Goal: Task Accomplishment & Management: Complete application form

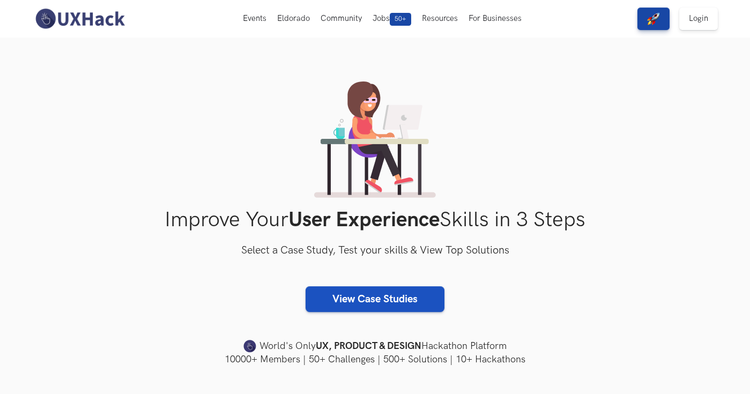
click at [380, 306] on link "View Case Studies" at bounding box center [375, 299] width 139 height 26
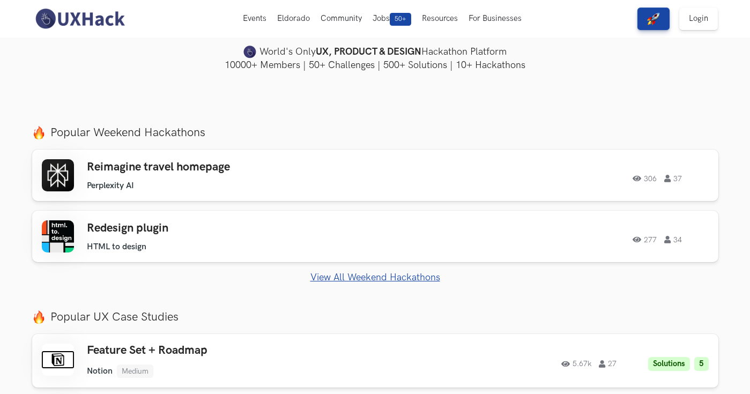
scroll to position [293, 0]
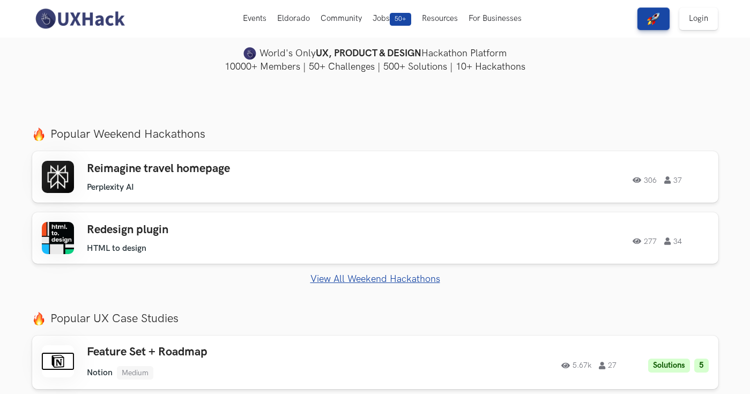
click at [381, 279] on link "View All Weekend Hackathons" at bounding box center [375, 279] width 687 height 11
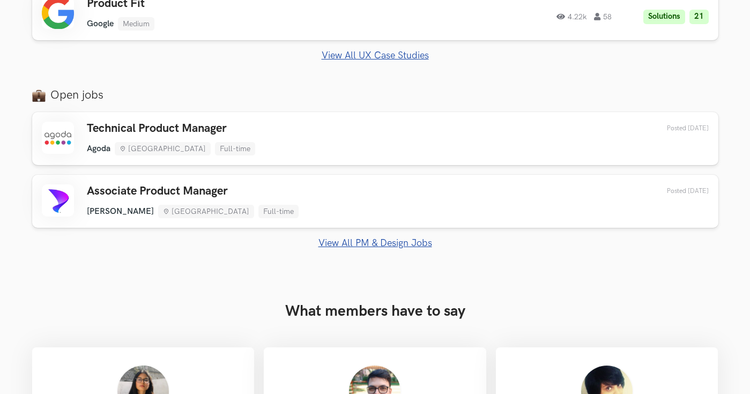
scroll to position [705, 0]
click at [356, 244] on link "View All PM & Design Jobs" at bounding box center [375, 242] width 687 height 11
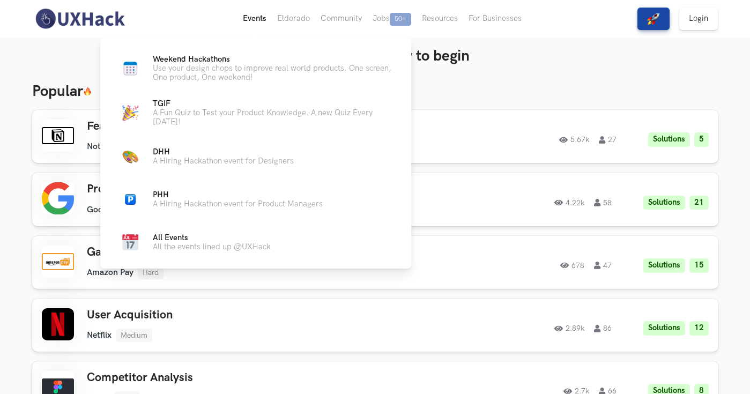
click at [261, 21] on button "Events Live" at bounding box center [255, 19] width 34 height 38
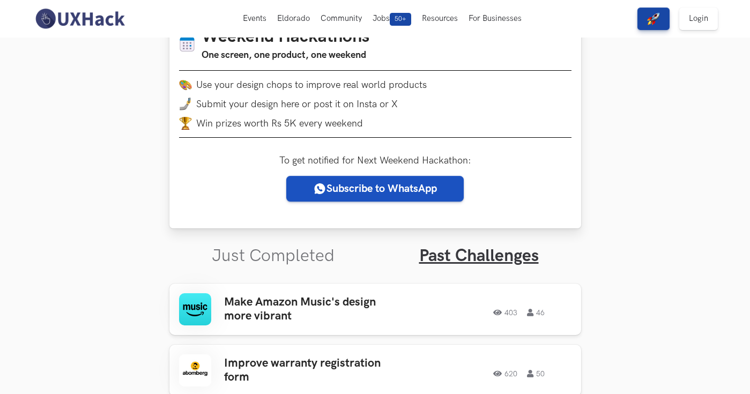
scroll to position [154, 0]
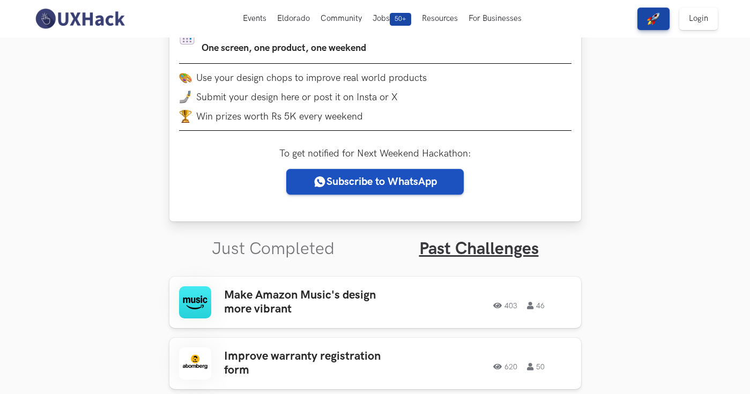
click at [398, 186] on link "Subscribe to WhatsApp" at bounding box center [375, 182] width 178 height 26
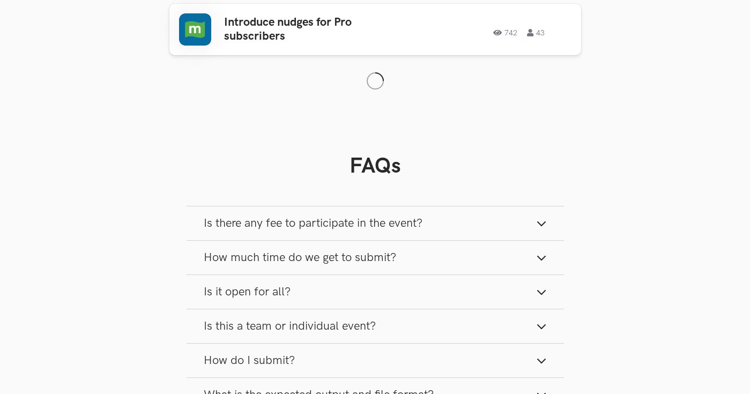
scroll to position [1600, 0]
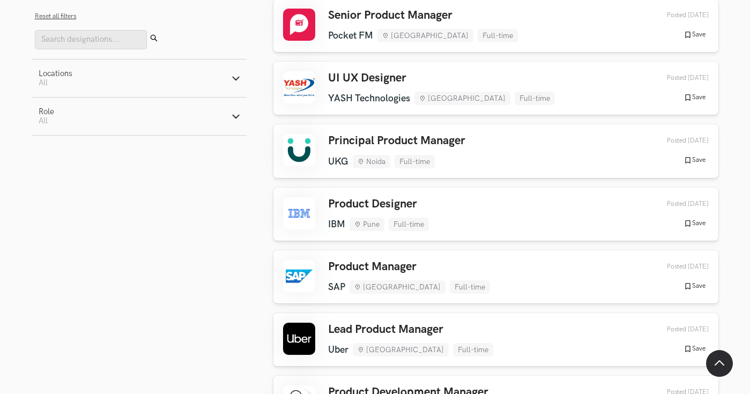
scroll to position [3865, 0]
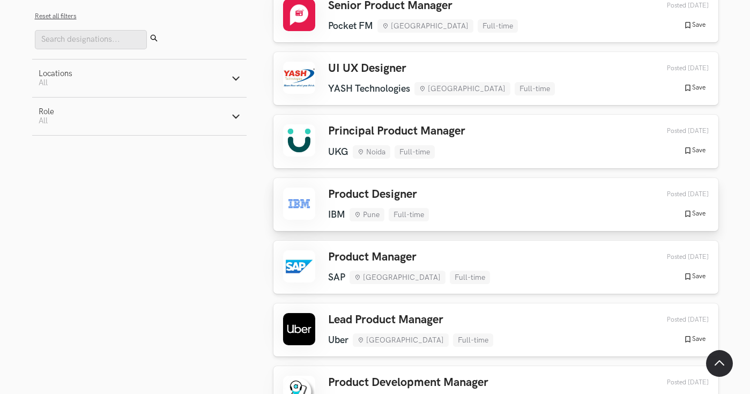
click at [394, 188] on h3 "Product Designer" at bounding box center [378, 195] width 101 height 14
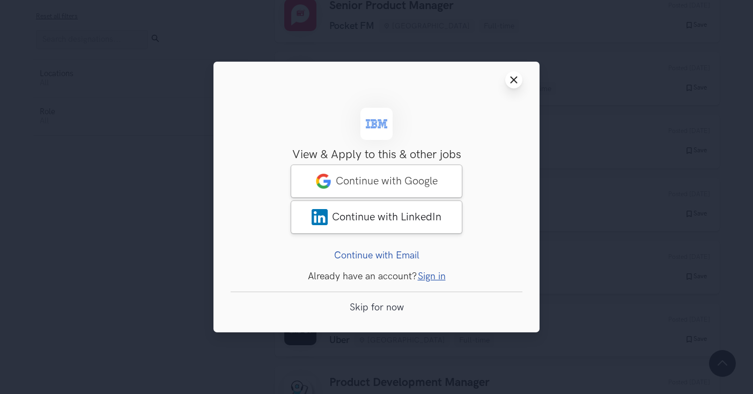
click at [513, 75] on button "Close modal window" at bounding box center [513, 79] width 17 height 17
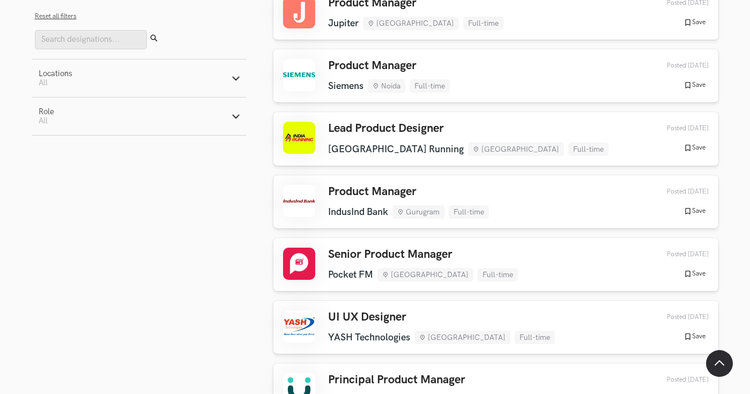
scroll to position [3595, 0]
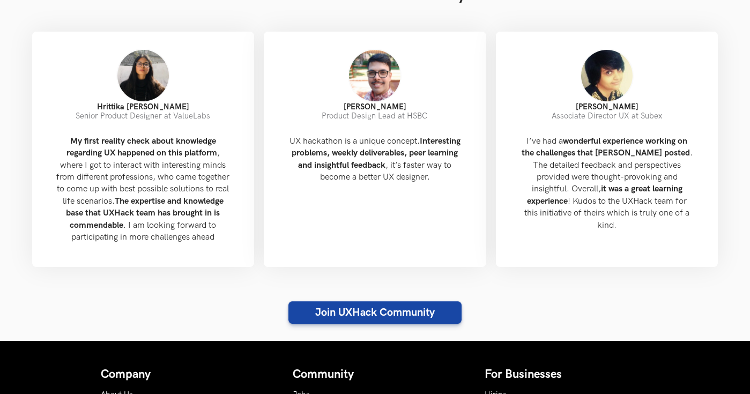
scroll to position [1037, 0]
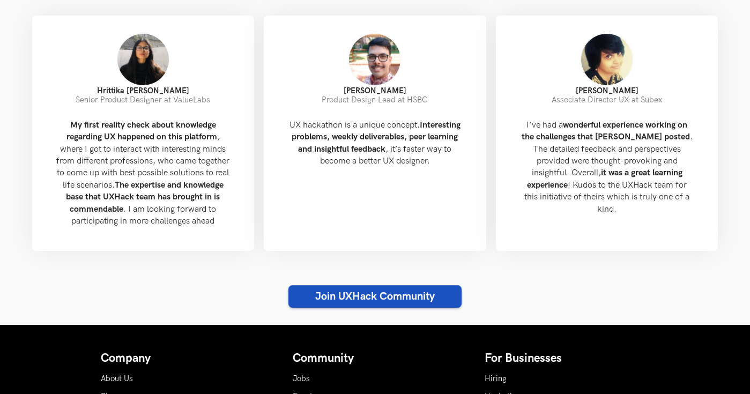
click at [333, 303] on link "Join UXHack Community" at bounding box center [375, 296] width 173 height 23
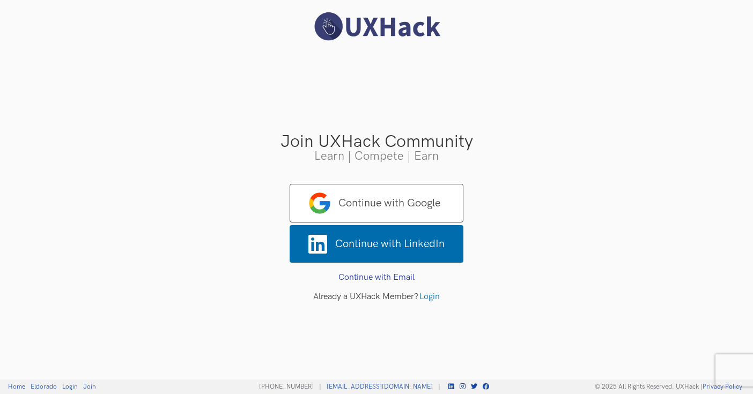
click at [368, 209] on span "Continue with Google" at bounding box center [377, 203] width 174 height 39
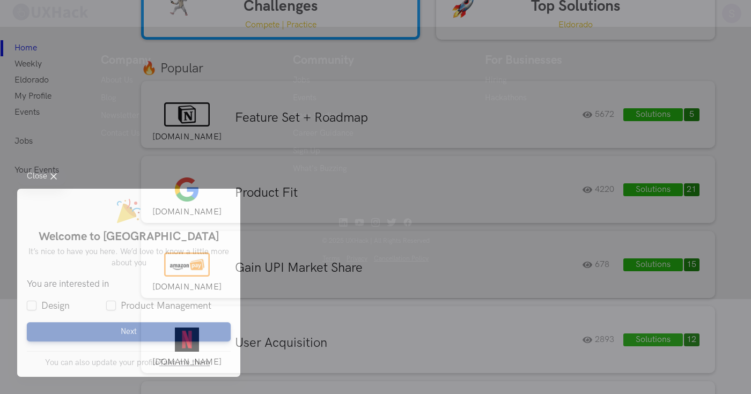
scroll to position [82, 0]
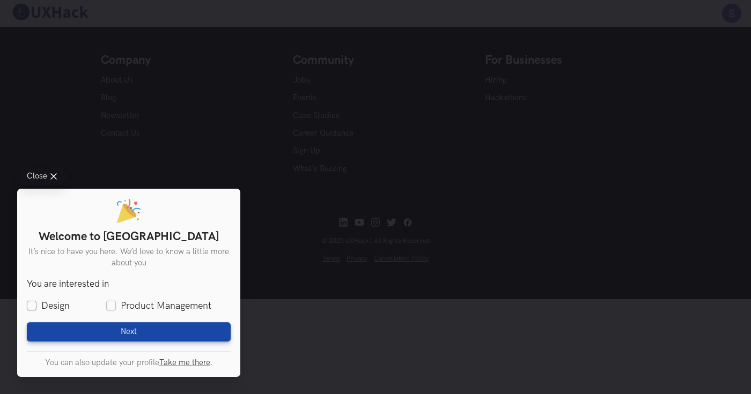
click at [41, 299] on label "Design" at bounding box center [48, 305] width 43 height 13
click at [36, 301] on input "Design" at bounding box center [32, 306] width 10 height 10
checkbox input "true"
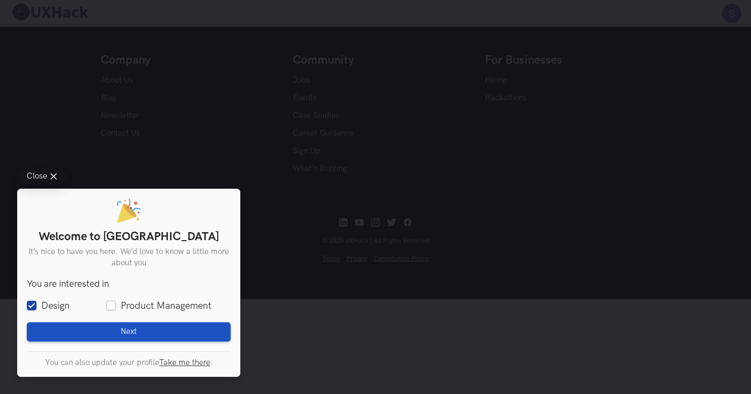
click at [60, 325] on button "Next Loading" at bounding box center [129, 331] width 204 height 19
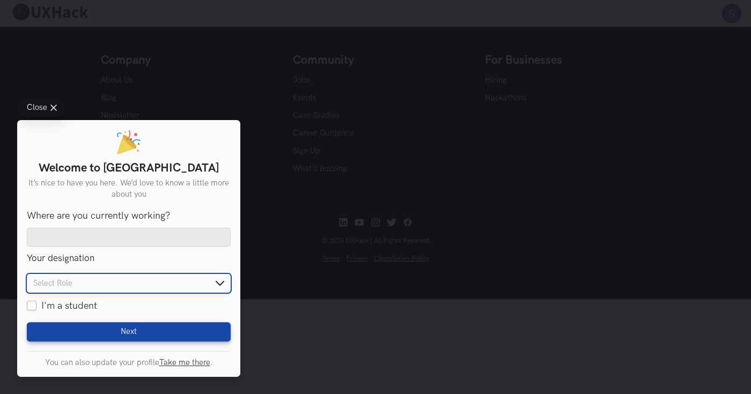
click at [56, 274] on input "text" at bounding box center [129, 283] width 204 height 19
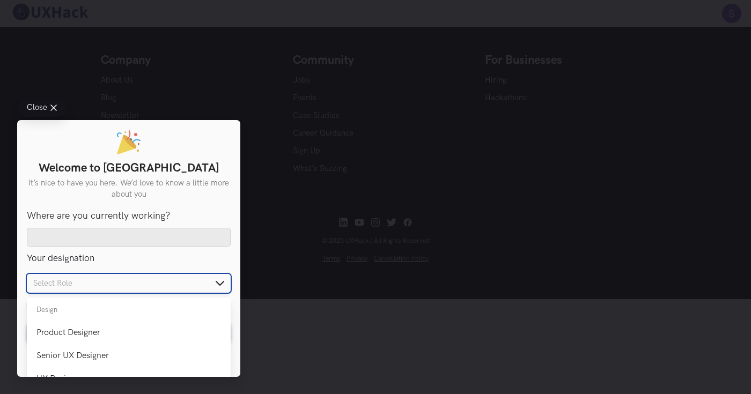
click at [56, 274] on input "text" at bounding box center [129, 283] width 204 height 19
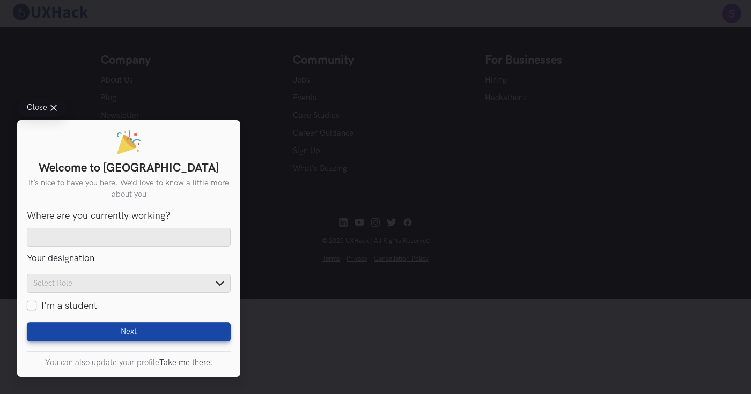
click at [102, 257] on div "Where are you currently working? Your designation Product Designer Senior UX De…" at bounding box center [129, 261] width 204 height 102
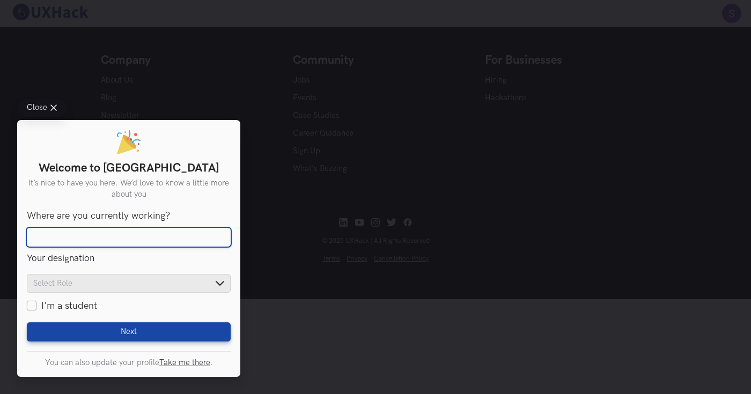
click at [102, 237] on input "Where are you currently working?" at bounding box center [129, 237] width 204 height 19
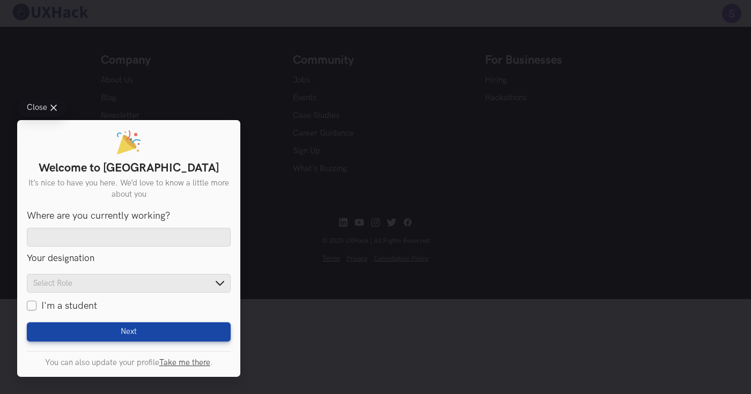
click at [28, 303] on label "I'm a student" at bounding box center [62, 305] width 70 height 13
click at [28, 303] on input "I'm a student" at bounding box center [32, 306] width 10 height 10
checkbox input "true"
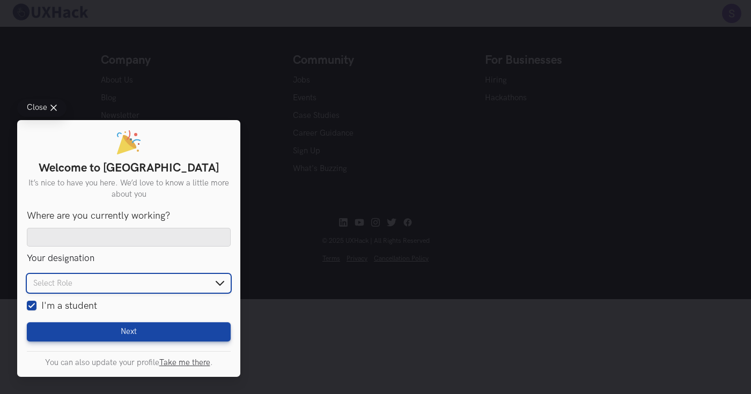
click at [70, 278] on input "text" at bounding box center [129, 283] width 204 height 19
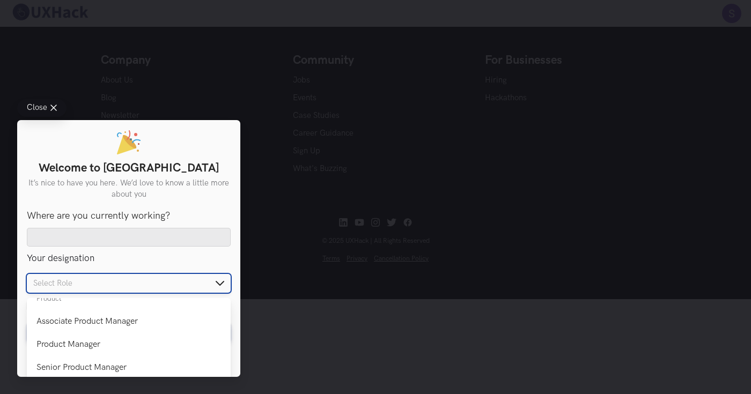
scroll to position [150, 0]
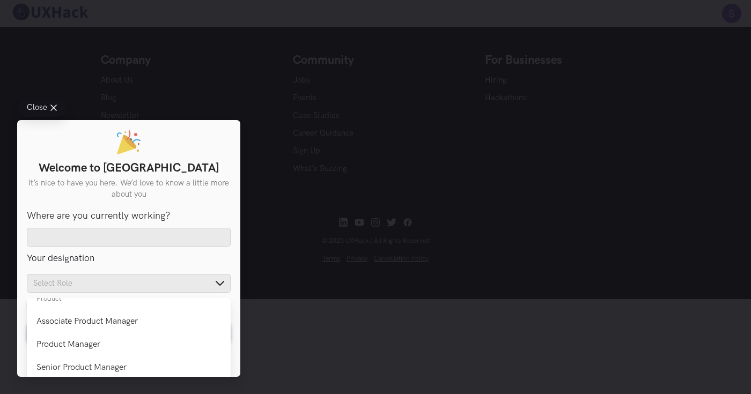
click at [100, 253] on div "Where are you currently working? Your designation Product Designer Senior UX De…" at bounding box center [129, 261] width 204 height 102
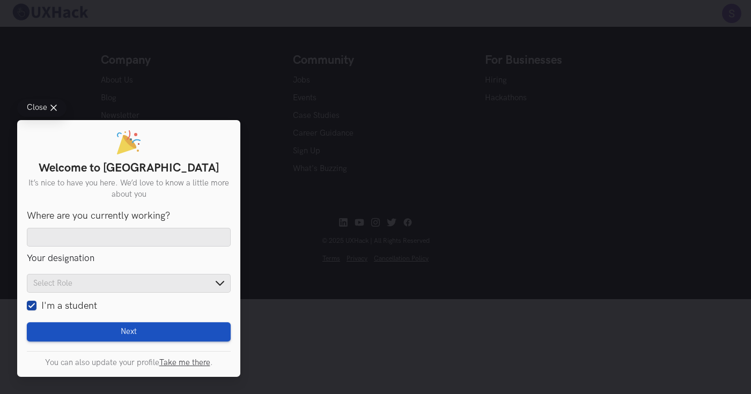
click at [92, 322] on button "Next Loading" at bounding box center [129, 331] width 204 height 19
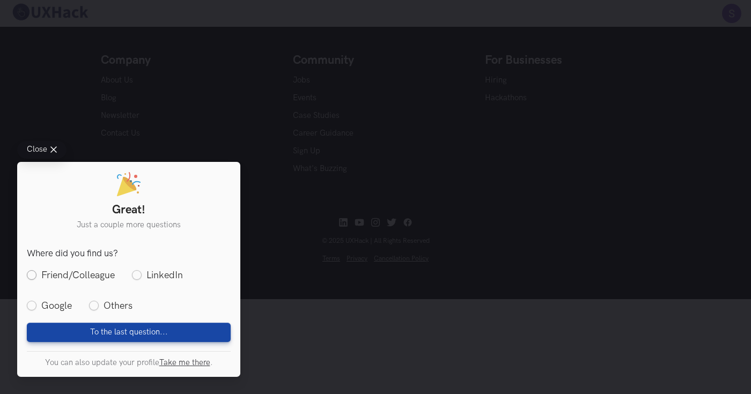
click at [32, 269] on label "Friend/Colleague" at bounding box center [71, 275] width 88 height 13
click at [32, 270] on input "Friend/Colleague" at bounding box center [32, 275] width 10 height 10
radio input "true"
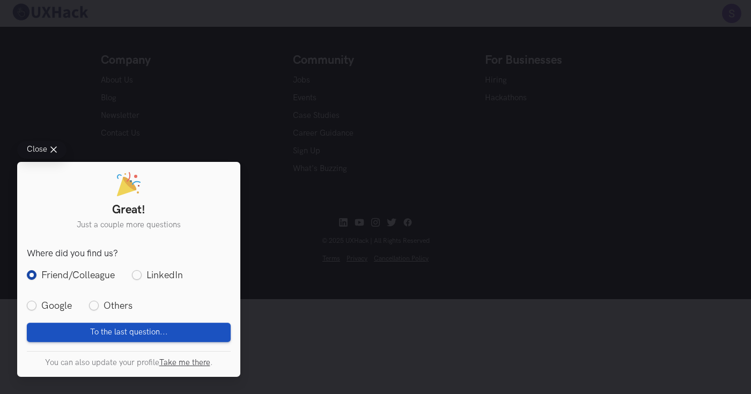
click at [51, 322] on button "To the last question... Loading" at bounding box center [129, 331] width 204 height 19
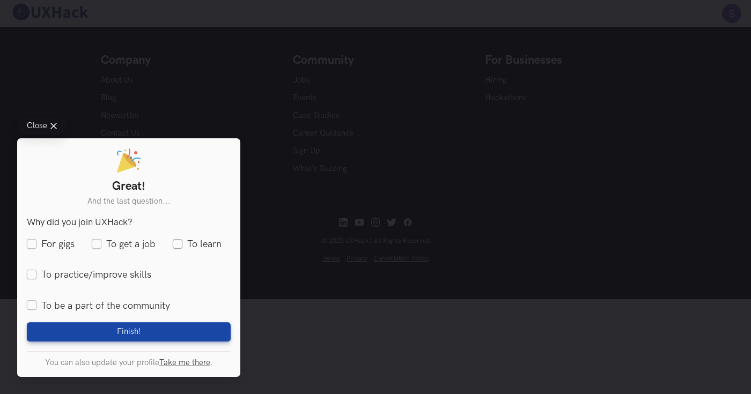
click at [189, 238] on label "To learn" at bounding box center [197, 244] width 49 height 13
click at [182, 240] on input "To learn" at bounding box center [178, 245] width 10 height 10
checkbox input "true"
click at [36, 274] on ul "For gigs To get a job To learn To practice/improve skills To be a part of the c…" at bounding box center [129, 275] width 204 height 75
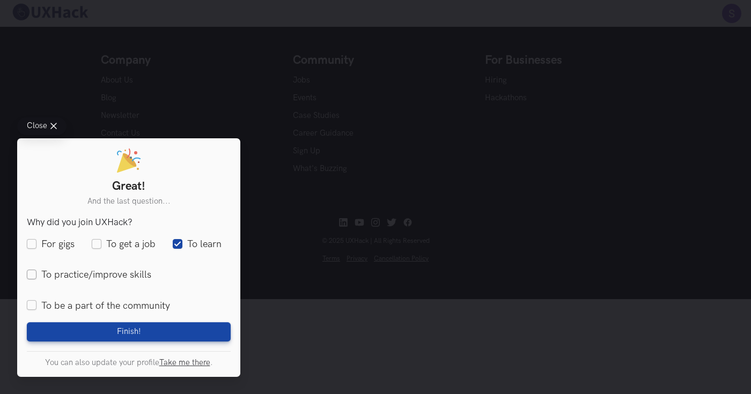
click at [33, 270] on label "To practice/improve skills" at bounding box center [89, 275] width 124 height 13
click at [33, 270] on input "To practice/improve skills" at bounding box center [32, 275] width 10 height 10
checkbox input "true"
click at [33, 302] on label "To be a part of the community" at bounding box center [98, 305] width 143 height 13
click at [33, 302] on input "To be a part of the community" at bounding box center [32, 306] width 10 height 10
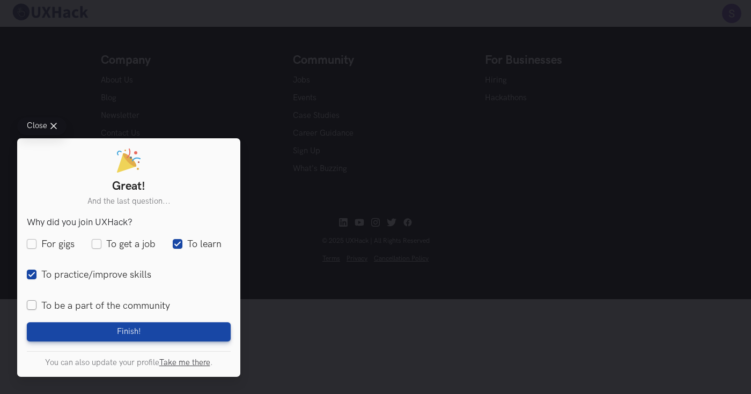
checkbox input "true"
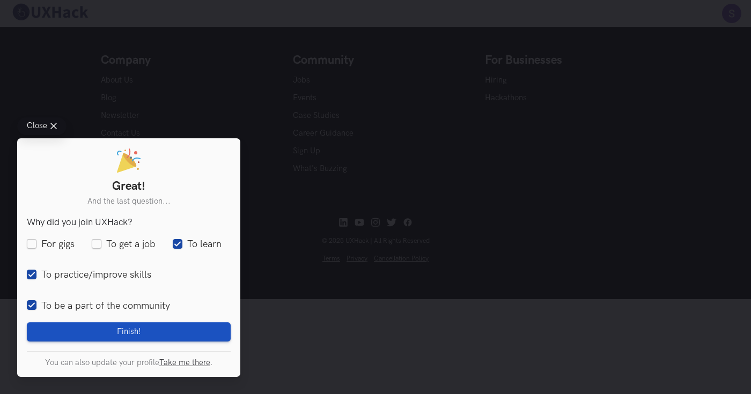
click at [53, 325] on button "Finish! Loading" at bounding box center [129, 331] width 204 height 19
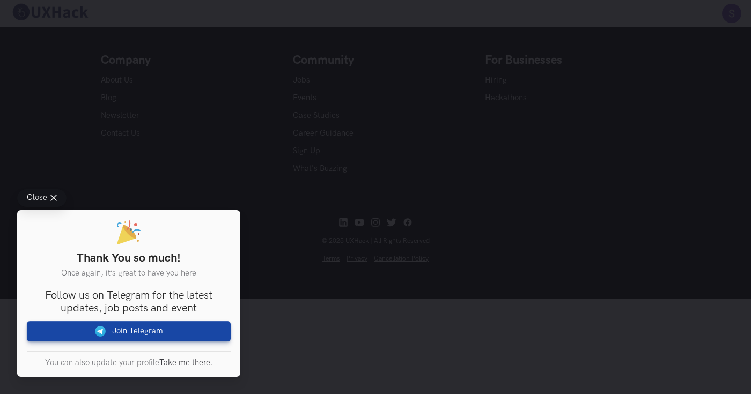
click at [51, 196] on line at bounding box center [53, 198] width 5 height 5
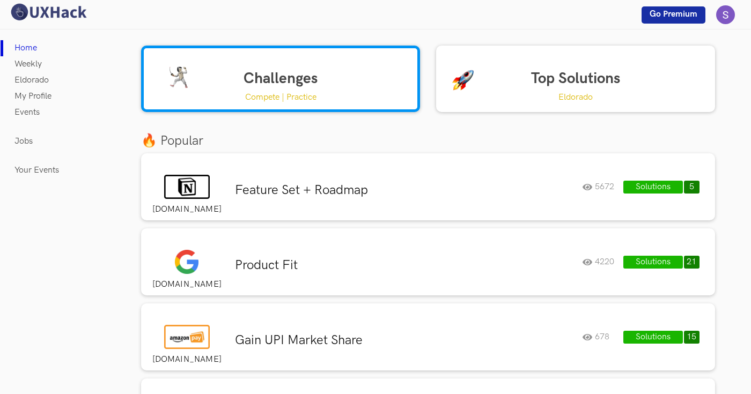
scroll to position [0, 0]
click at [577, 87] on link "Top Solutions Eldorado" at bounding box center [575, 79] width 279 height 67
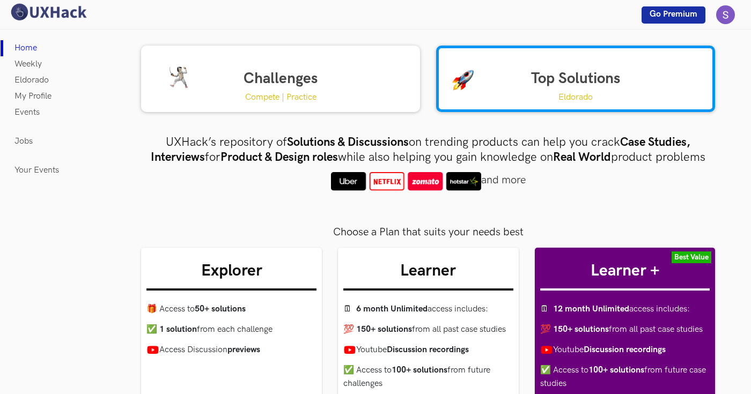
click at [268, 81] on link "Challenges Compete | Practice" at bounding box center [280, 79] width 279 height 67
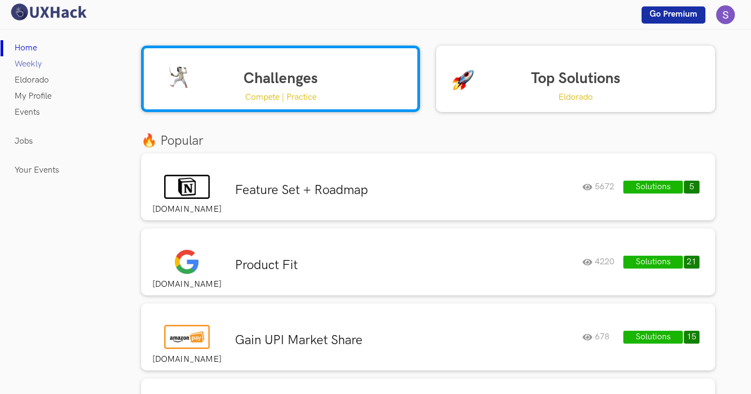
click at [23, 69] on link "Weekly" at bounding box center [27, 64] width 27 height 16
click at [307, 82] on link "Challenges Compete | Practice" at bounding box center [280, 79] width 279 height 67
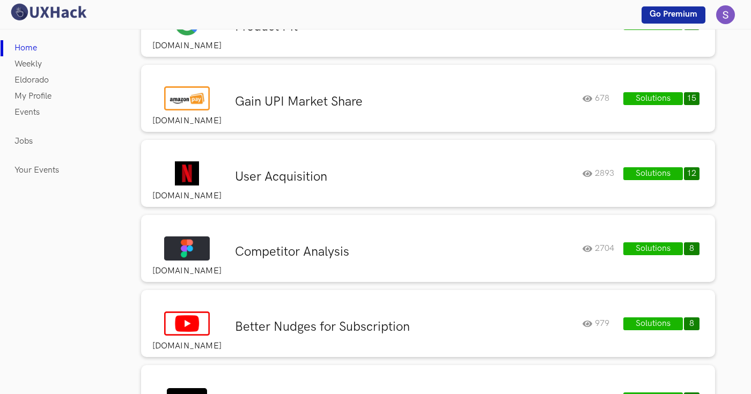
scroll to position [238, 0]
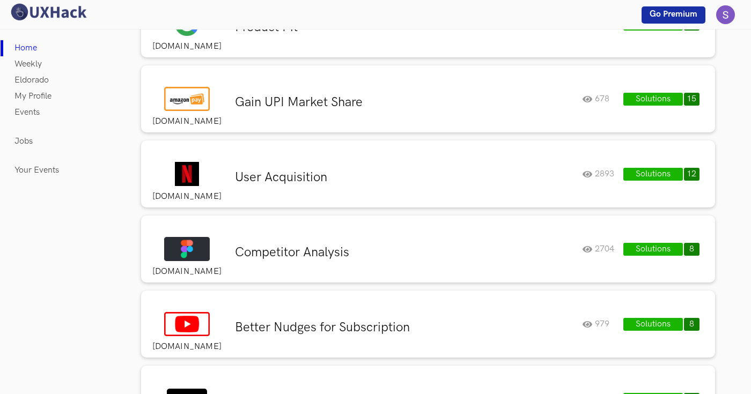
click at [400, 179] on h3 "User Acquisition" at bounding box center [404, 178] width 339 height 16
